Goal: Information Seeking & Learning: Learn about a topic

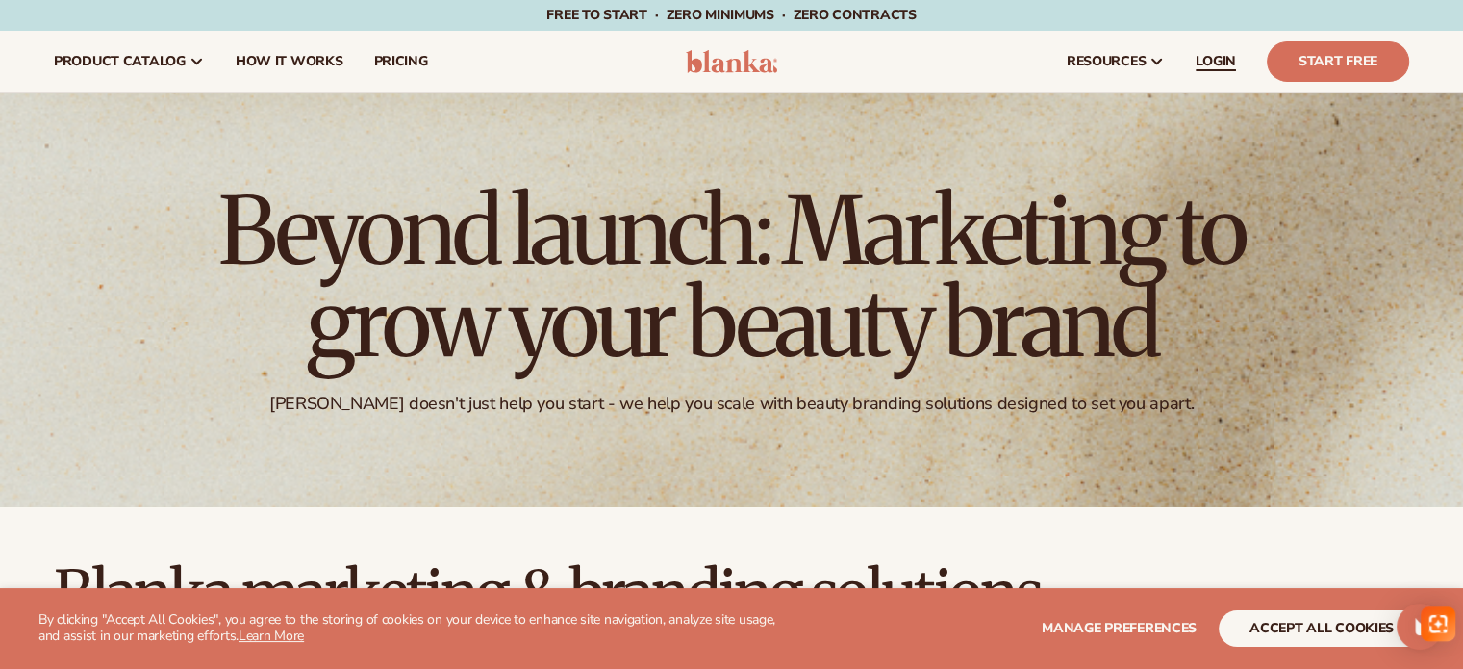
click at [1205, 65] on span "LOGIN" at bounding box center [1216, 61] width 40 height 15
click at [402, 58] on span "pricing" at bounding box center [400, 61] width 54 height 15
